Goal: Information Seeking & Learning: Learn about a topic

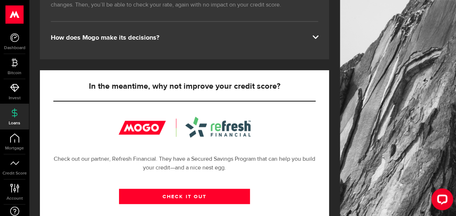
scroll to position [181, 0]
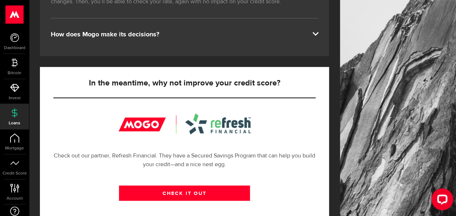
click at [318, 34] on span at bounding box center [315, 33] width 6 height 6
click at [318, 32] on span at bounding box center [315, 33] width 6 height 6
click at [18, 134] on icon at bounding box center [14, 137] width 9 height 9
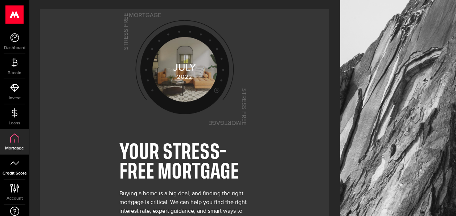
click at [12, 167] on link "Credit Score" at bounding box center [14, 166] width 29 height 25
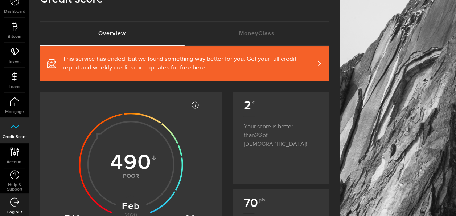
scroll to position [36, 0]
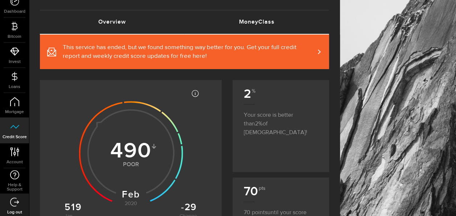
click at [279, 22] on link "MoneyClass (requires attention)" at bounding box center [257, 22] width 145 height 23
